Goal: Transaction & Acquisition: Purchase product/service

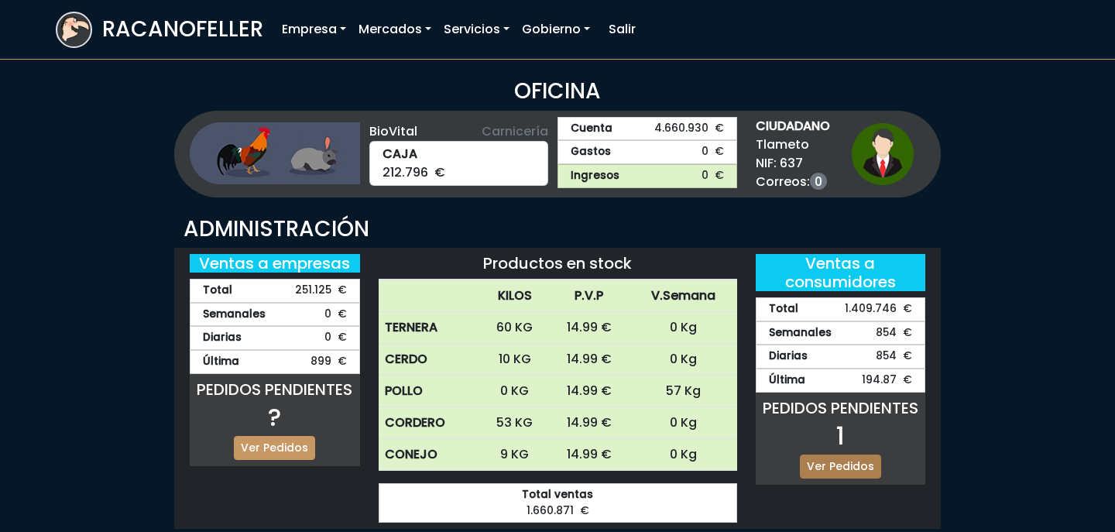
click at [843, 465] on link "Ver Pedidos" at bounding box center [840, 467] width 81 height 24
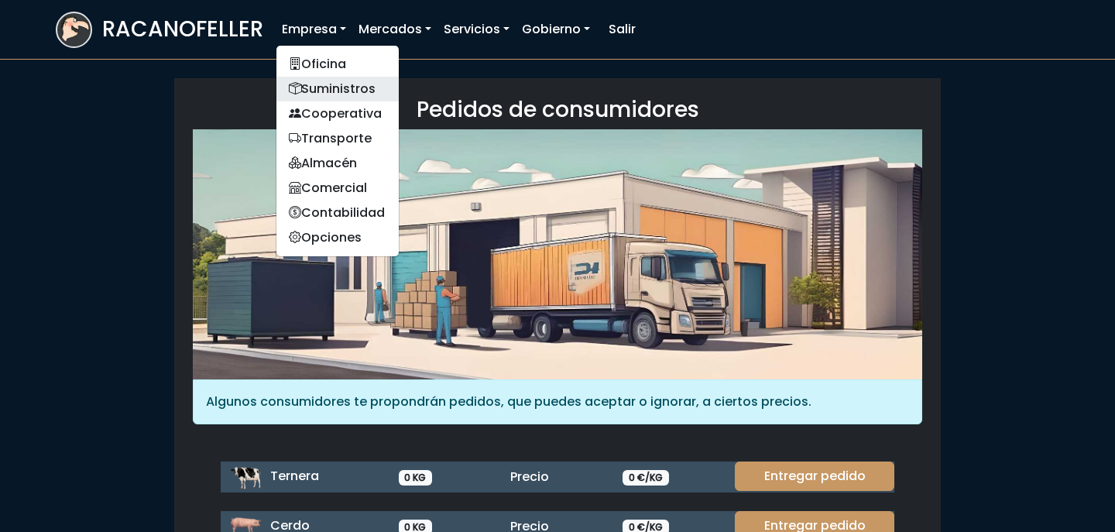
click at [326, 81] on link "Suministros" at bounding box center [337, 89] width 122 height 25
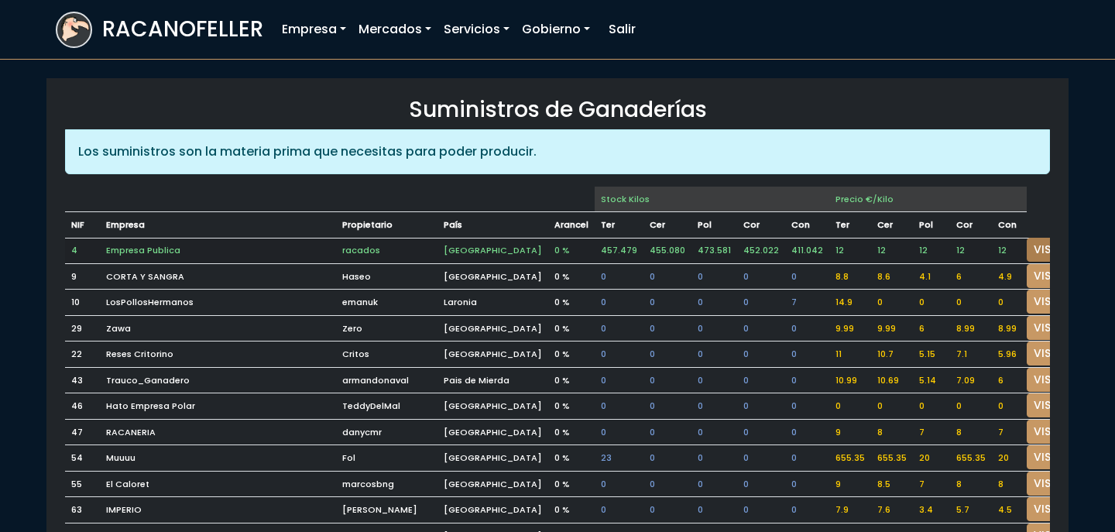
click at [1031, 245] on link "VISITAR" at bounding box center [1055, 250] width 56 height 24
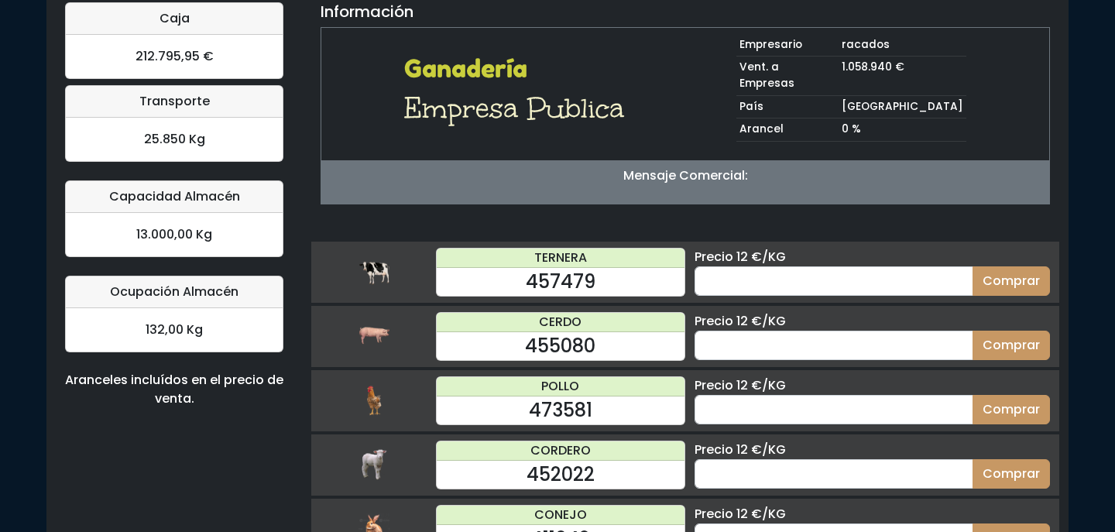
scroll to position [128, 0]
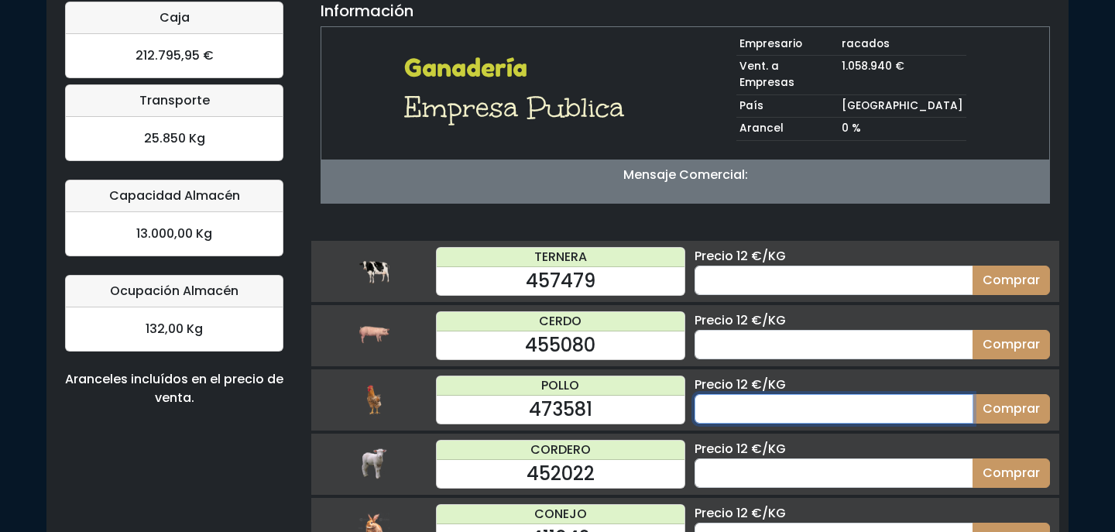
click at [768, 394] on input "number" at bounding box center [834, 408] width 279 height 29
type input "70"
click at [972, 394] on button "Comprar" at bounding box center [1010, 408] width 77 height 29
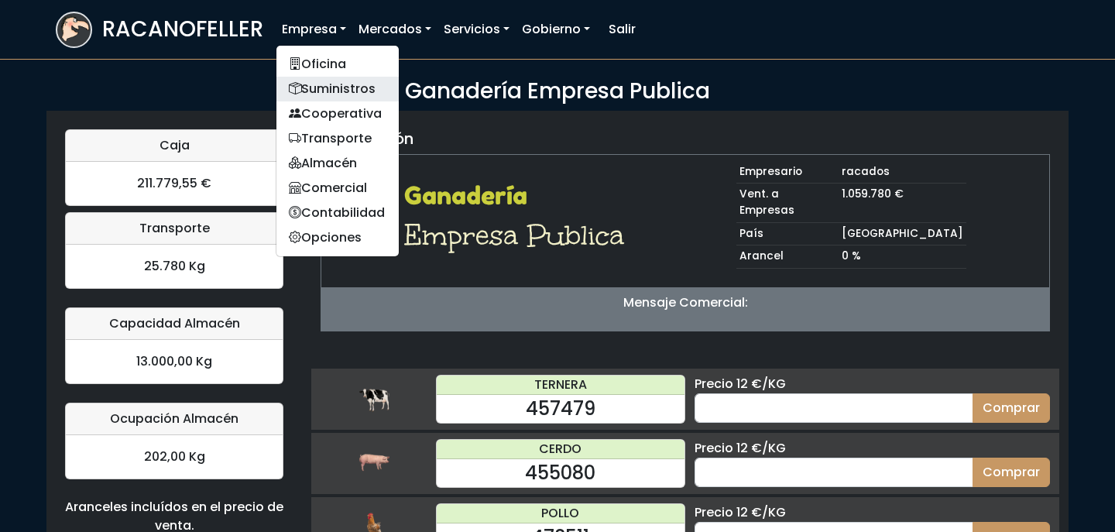
click at [323, 81] on link "Suministros" at bounding box center [337, 89] width 122 height 25
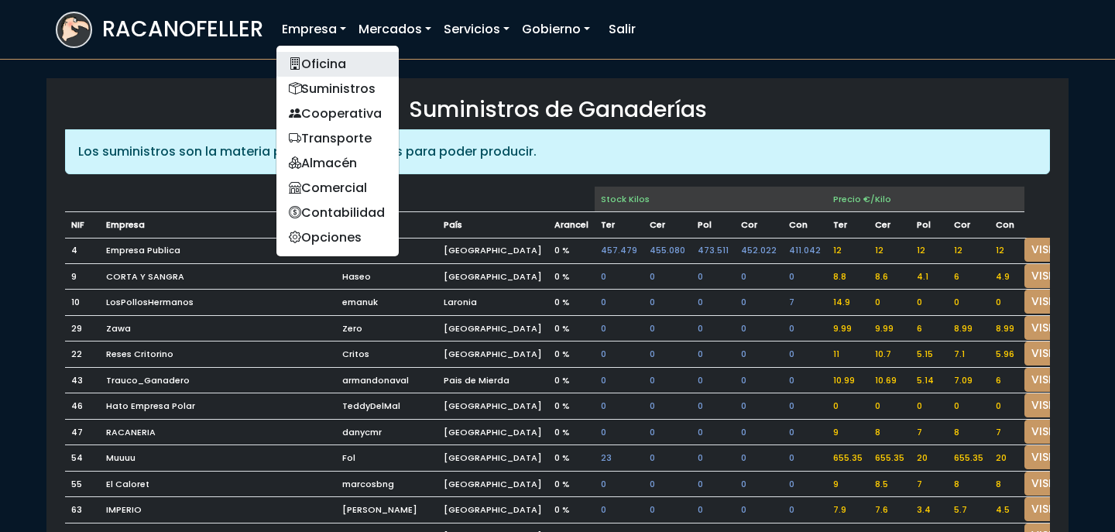
click at [320, 68] on link "Oficina" at bounding box center [337, 64] width 122 height 25
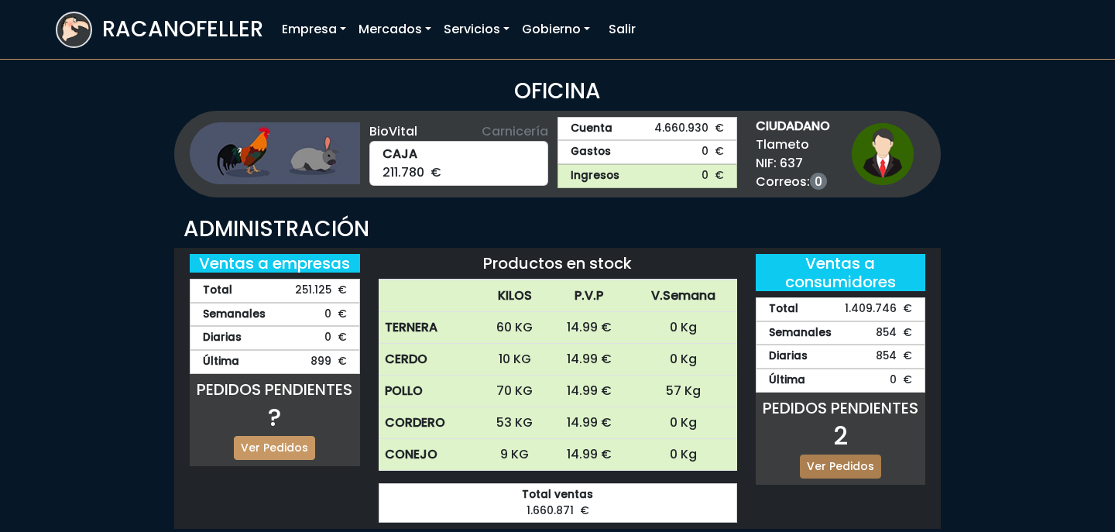
click at [849, 464] on link "Ver Pedidos" at bounding box center [840, 467] width 81 height 24
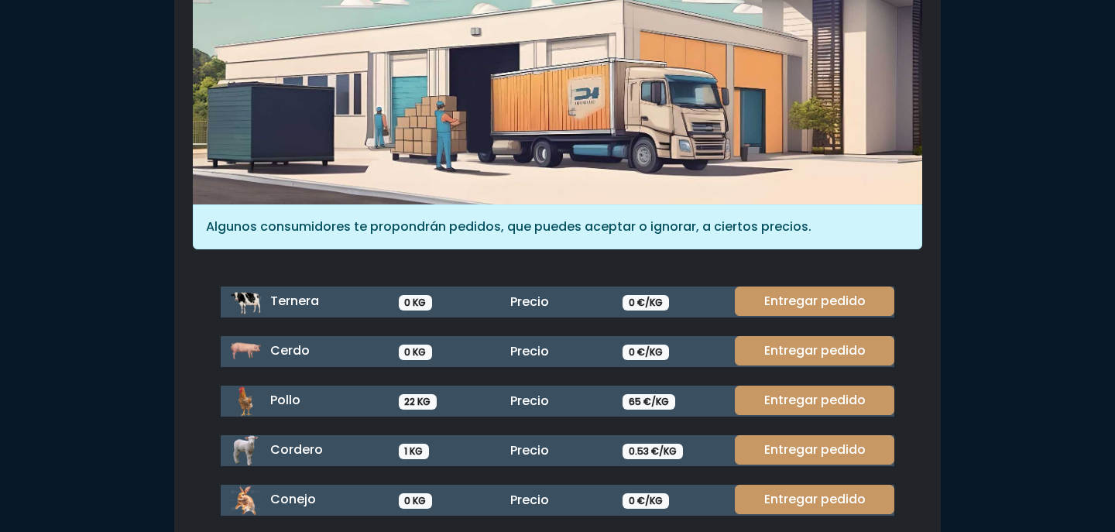
scroll to position [177, 0]
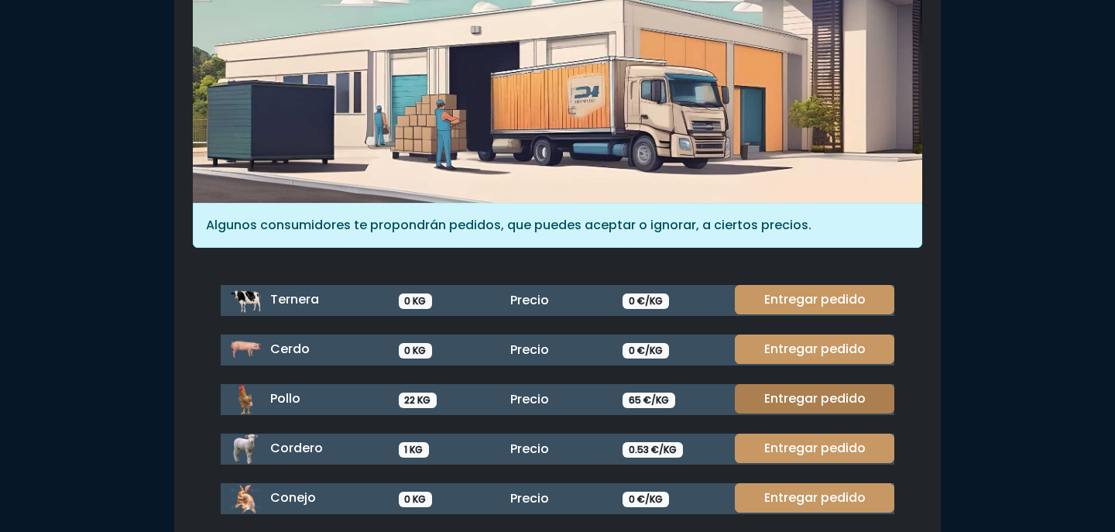
click at [812, 403] on link "Entregar pedido" at bounding box center [815, 398] width 160 height 29
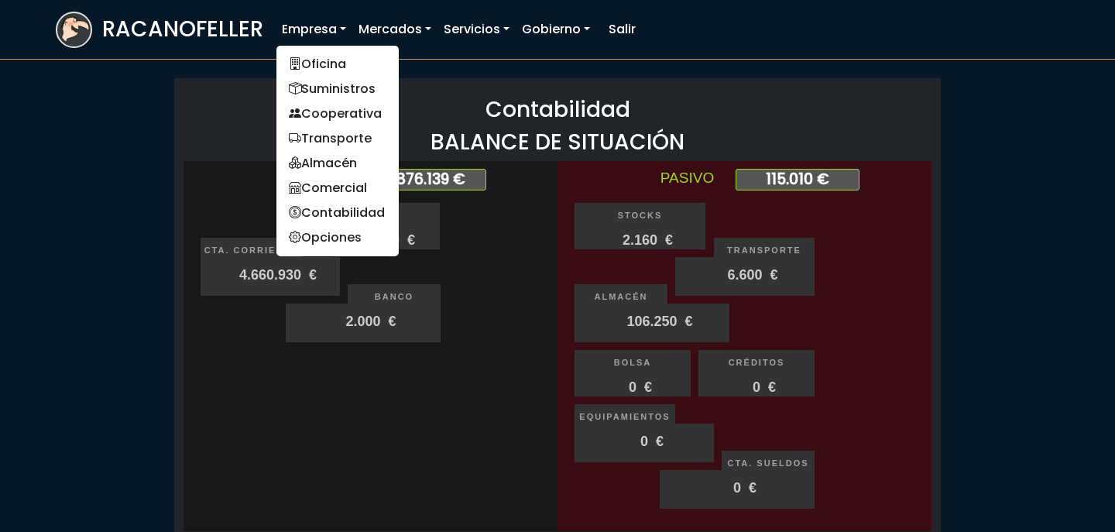
click at [313, 29] on link "Empresa" at bounding box center [314, 29] width 77 height 31
click at [323, 60] on link "Oficina" at bounding box center [337, 64] width 122 height 25
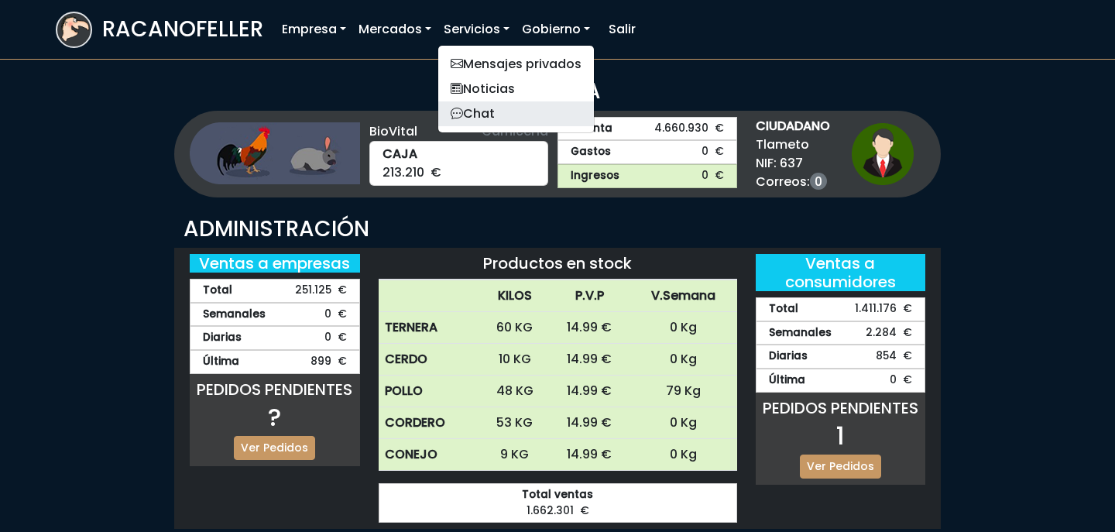
click at [518, 111] on link "Chat" at bounding box center [516, 113] width 156 height 25
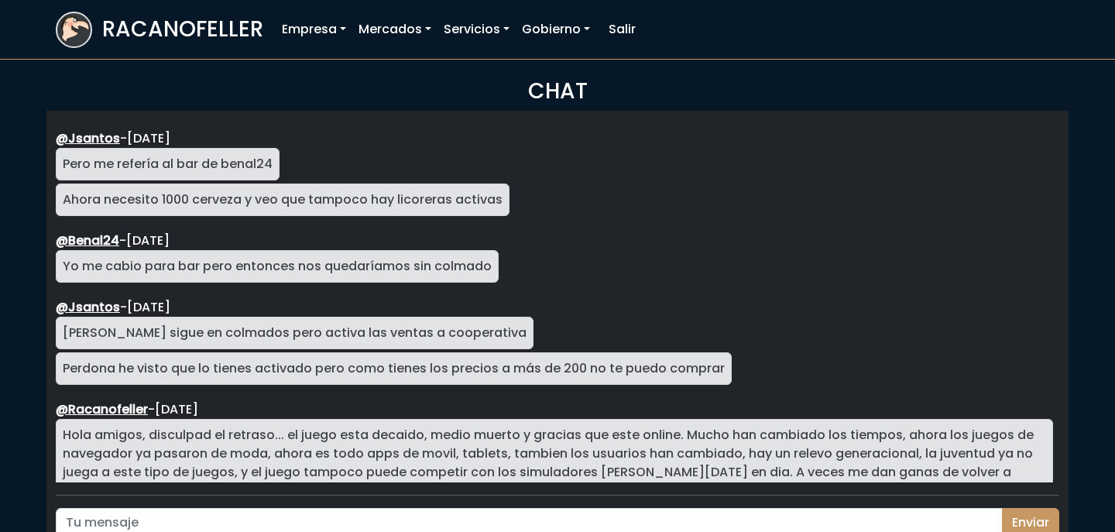
scroll to position [2790, 0]
